Goal: Task Accomplishment & Management: Manage account settings

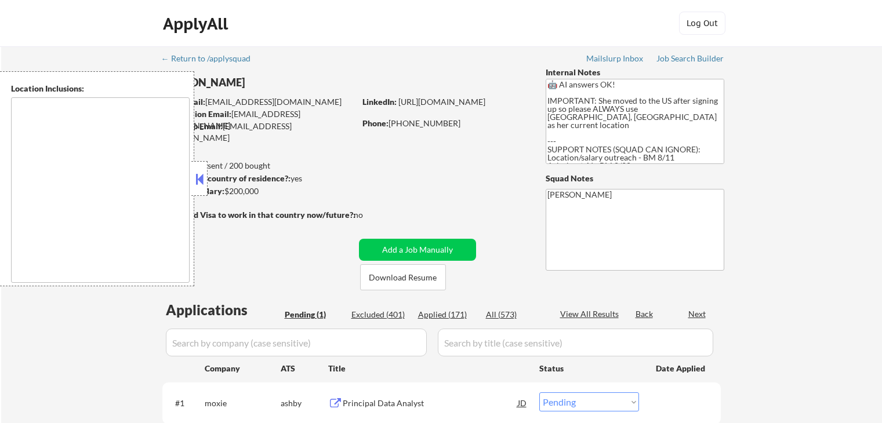
select select ""pending""
type textarea "[GEOGRAPHIC_DATA], [GEOGRAPHIC_DATA] [GEOGRAPHIC_DATA], [GEOGRAPHIC_DATA] [GEOG…"
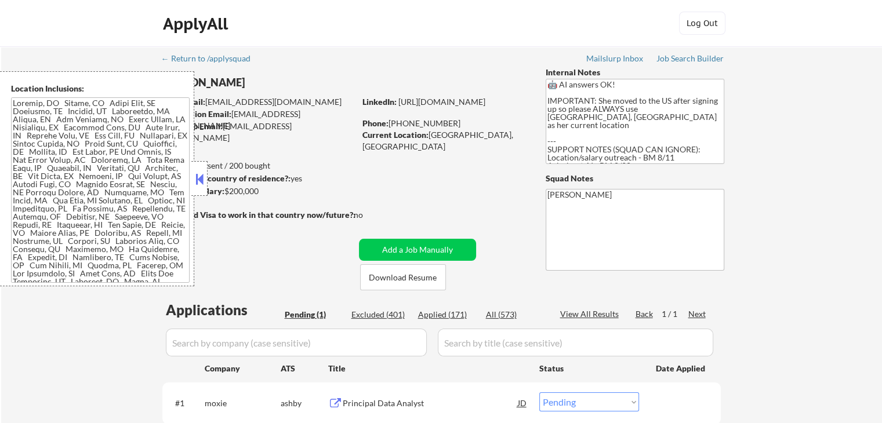
click at [194, 176] on button at bounding box center [199, 178] width 13 height 17
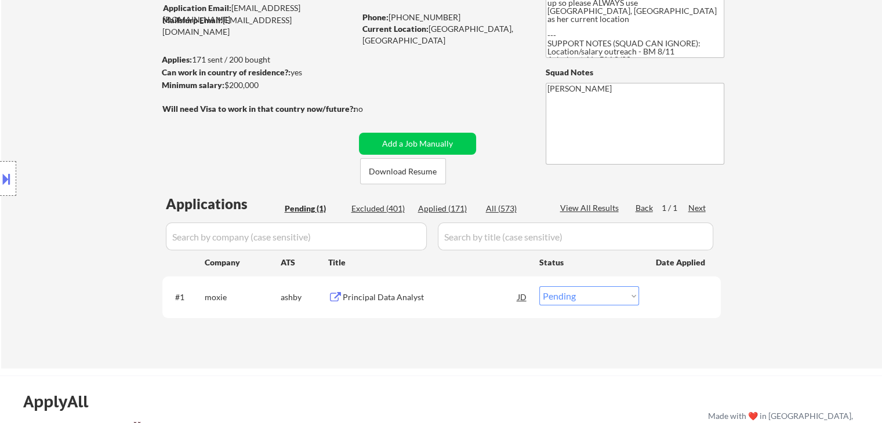
scroll to position [174, 0]
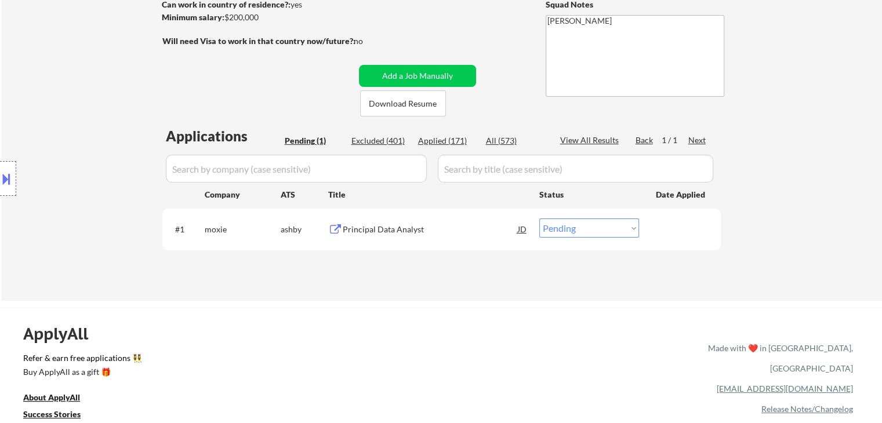
click at [364, 230] on div "Principal Data Analyst" at bounding box center [430, 230] width 175 height 12
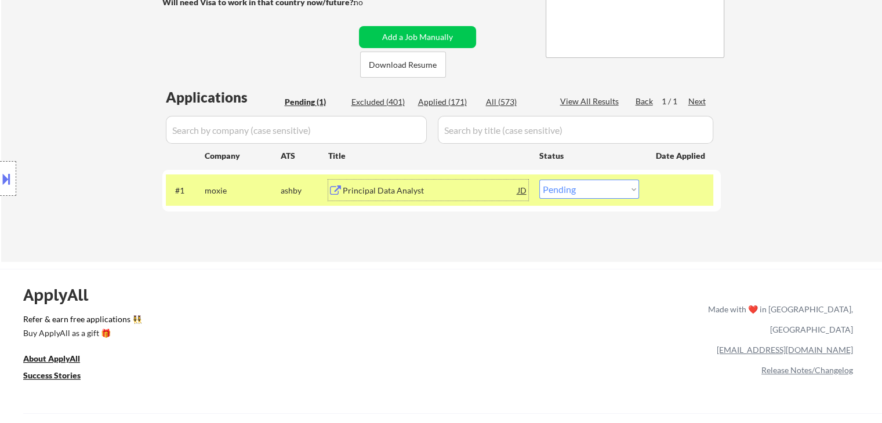
scroll to position [232, 0]
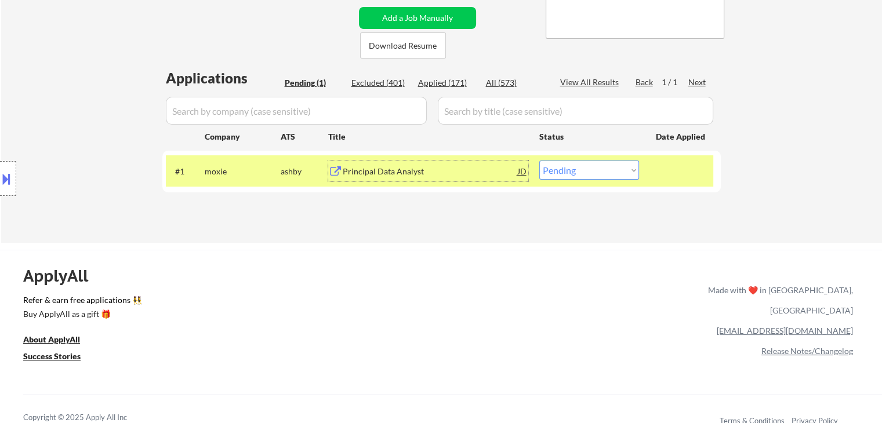
click at [561, 184] on div "#1 [PERSON_NAME] Principal Data Analyst JD Choose an option... Pending Applied …" at bounding box center [439, 170] width 547 height 31
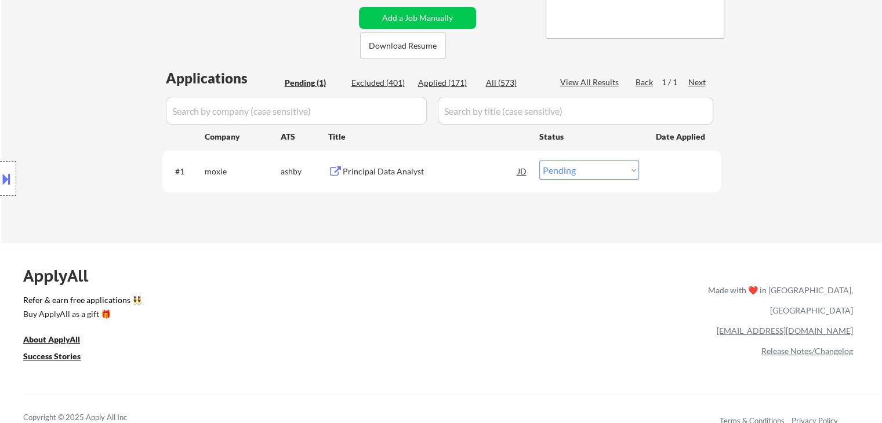
click at [558, 173] on select "Choose an option... Pending Applied Excluded (Questions) Excluded (Expired) Exc…" at bounding box center [589, 170] width 100 height 19
select select ""applied""
click at [539, 161] on select "Choose an option... Pending Applied Excluded (Questions) Excluded (Expired) Exc…" at bounding box center [589, 170] width 100 height 19
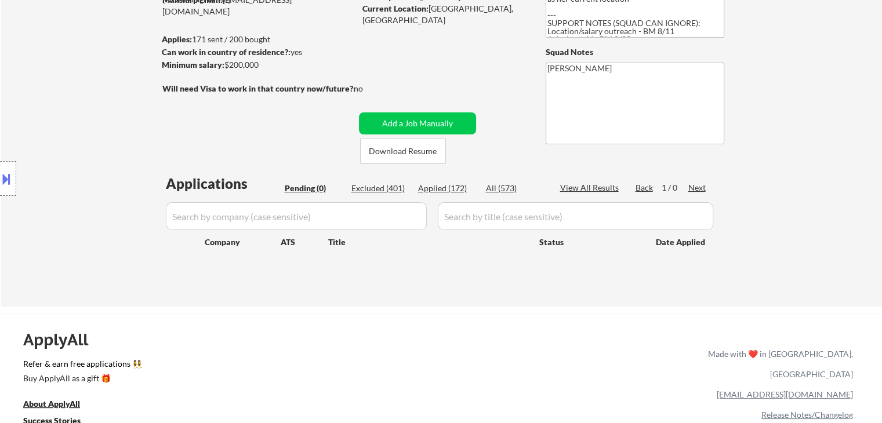
scroll to position [116, 0]
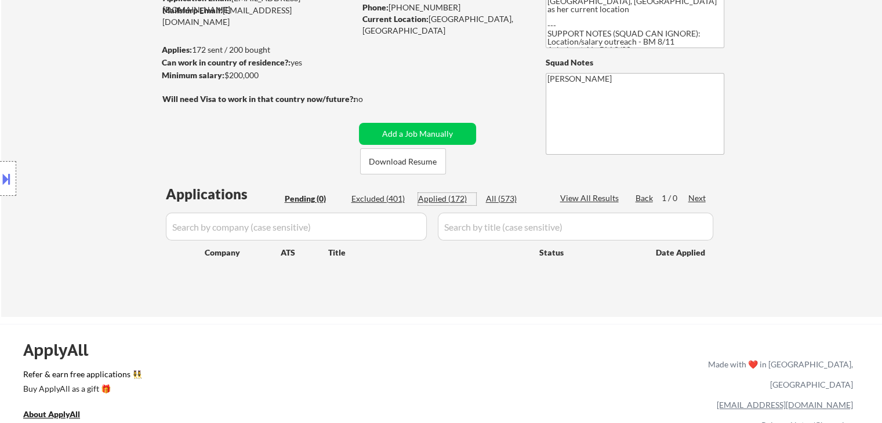
click at [450, 200] on div "Applied (172)" at bounding box center [447, 199] width 58 height 12
select select ""applied""
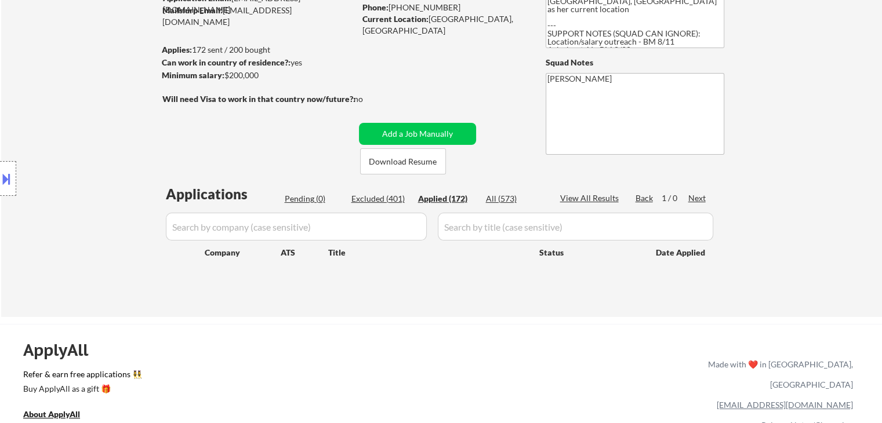
select select ""applied""
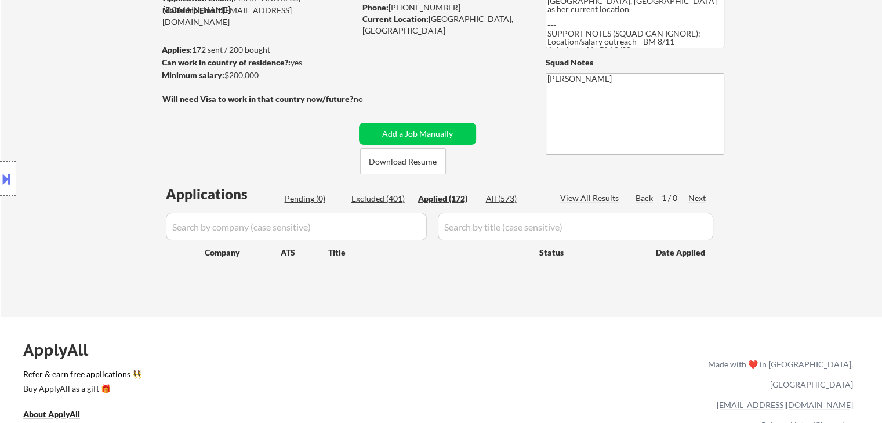
select select ""applied""
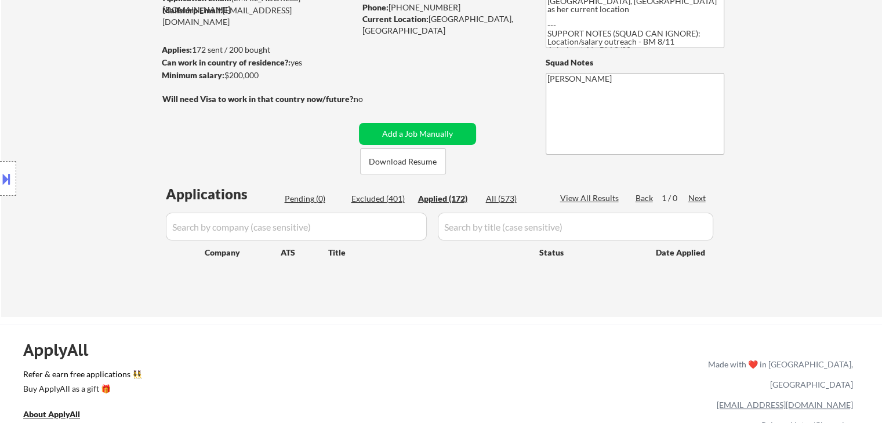
select select ""applied""
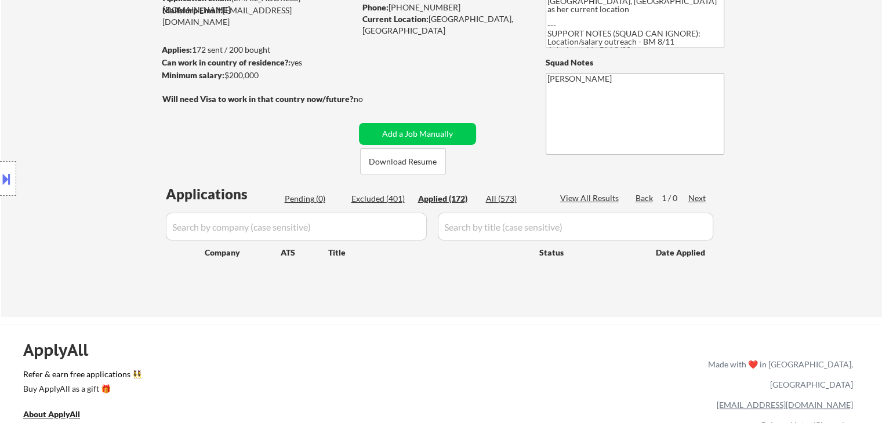
select select ""applied""
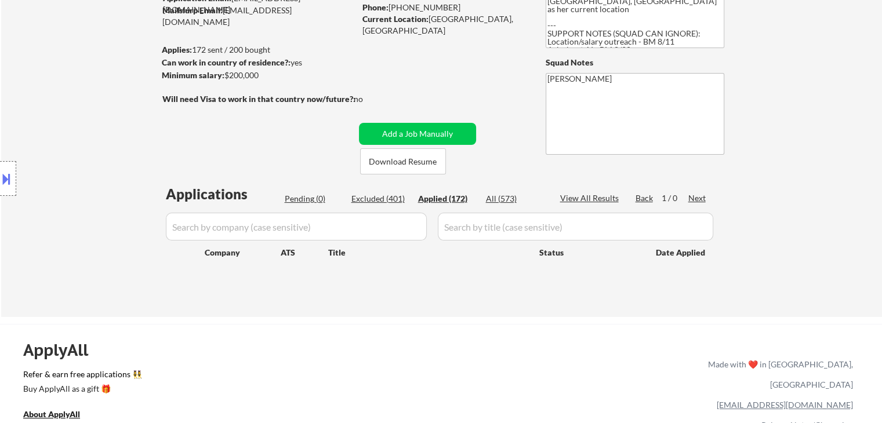
select select ""applied""
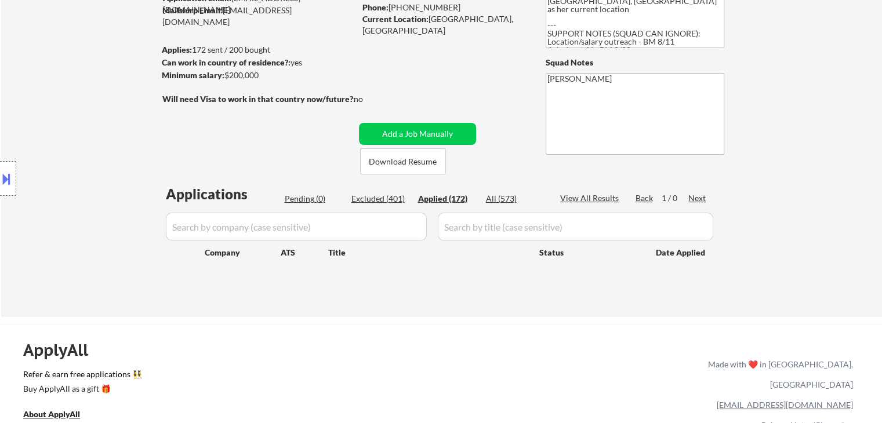
select select ""applied""
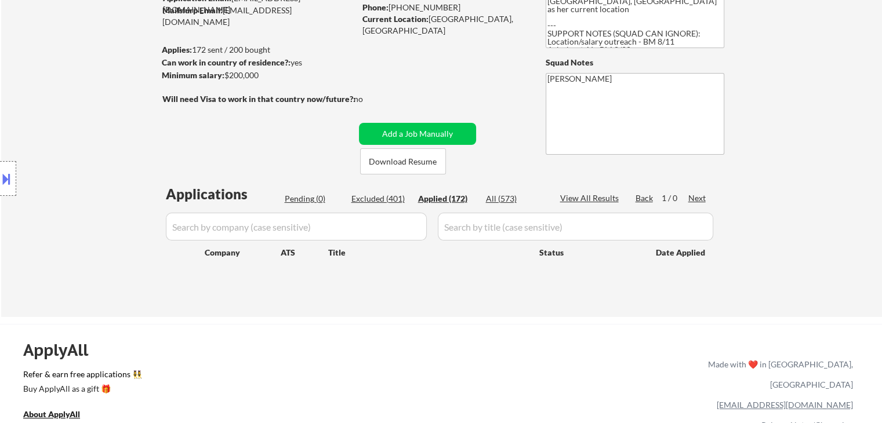
select select ""applied""
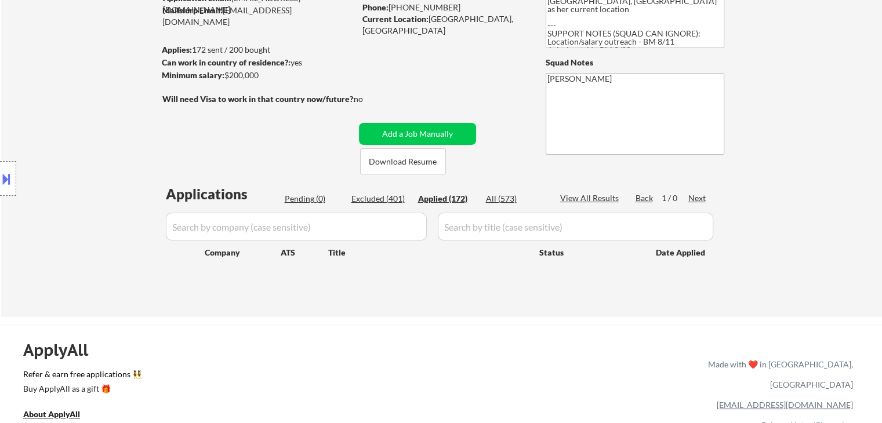
select select ""applied""
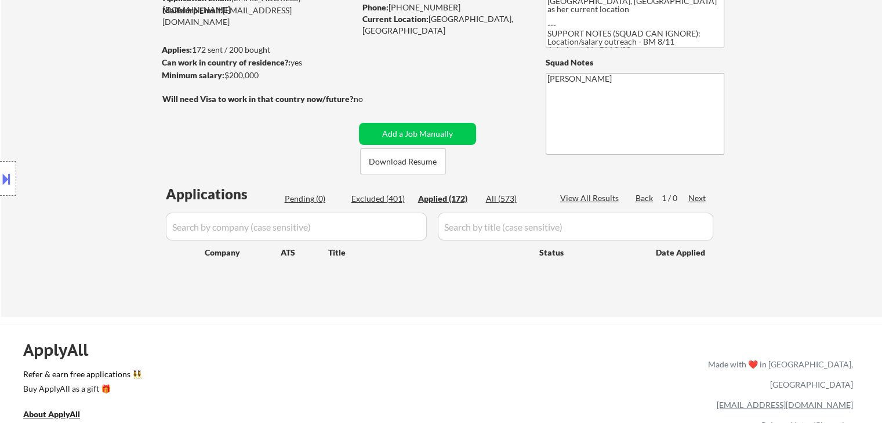
select select ""applied""
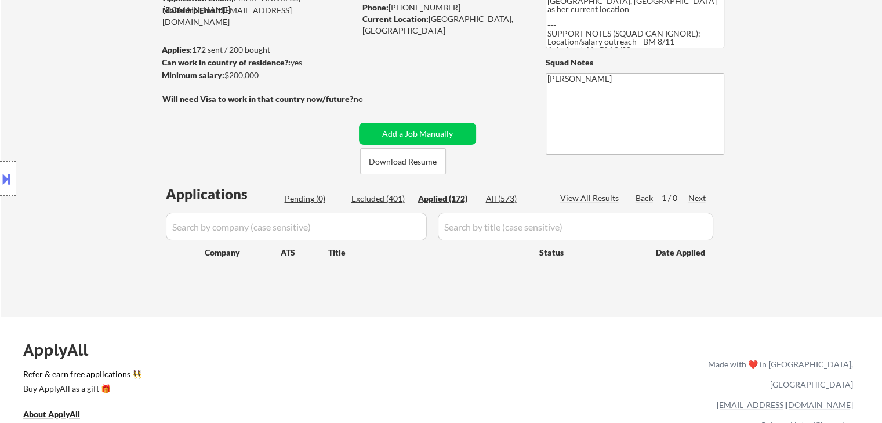
select select ""applied""
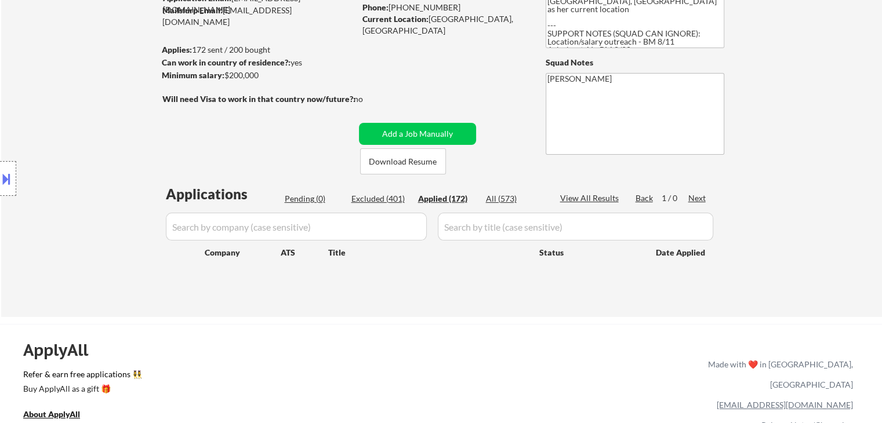
select select ""applied""
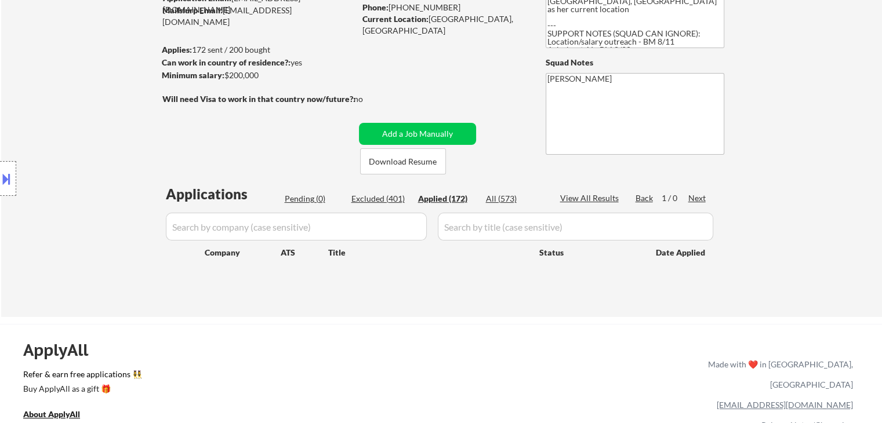
select select ""applied""
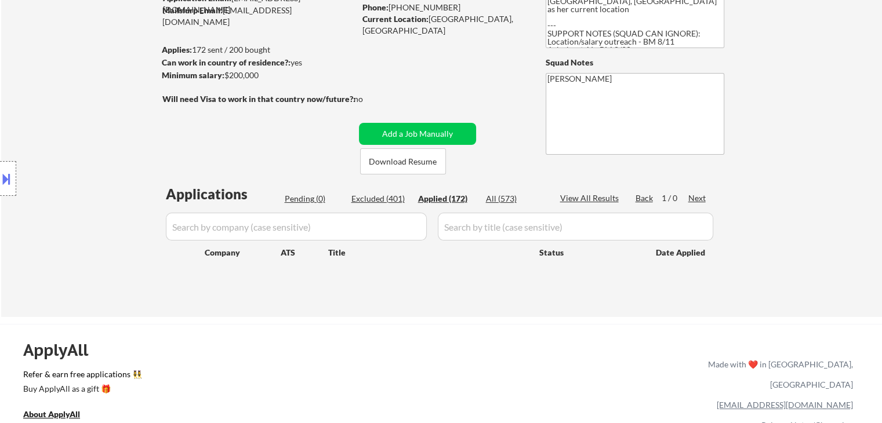
select select ""applied""
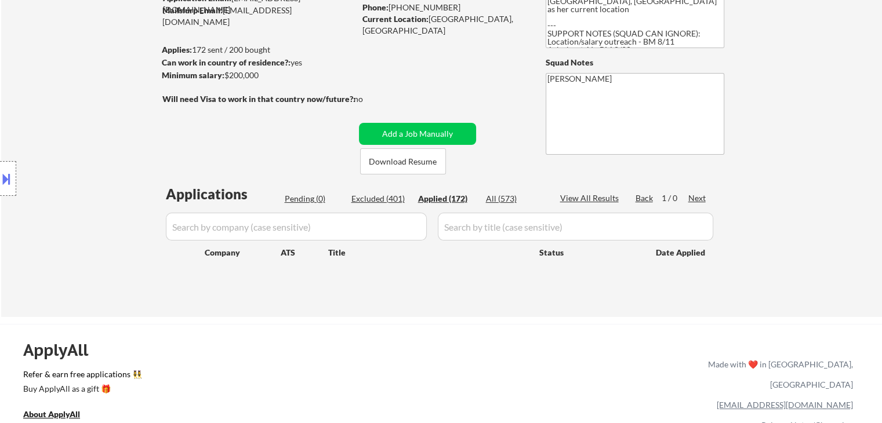
select select ""applied""
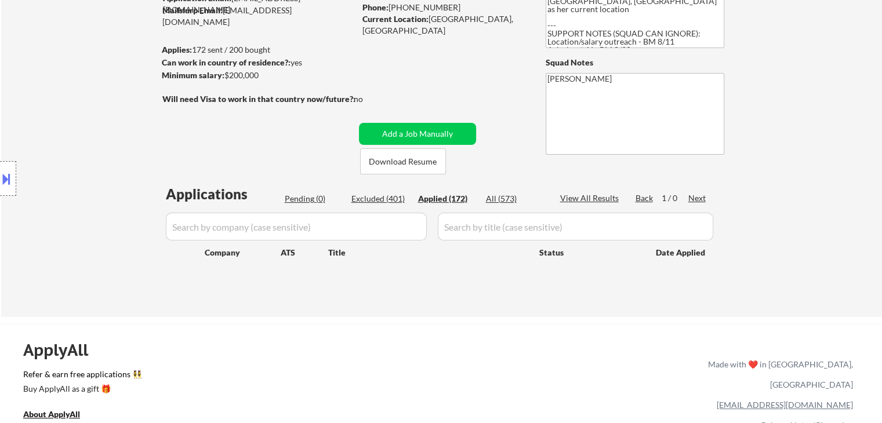
select select ""applied""
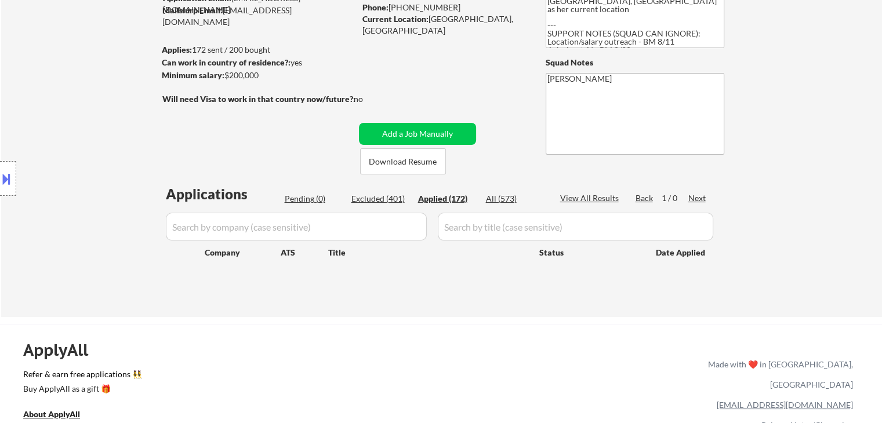
select select ""applied""
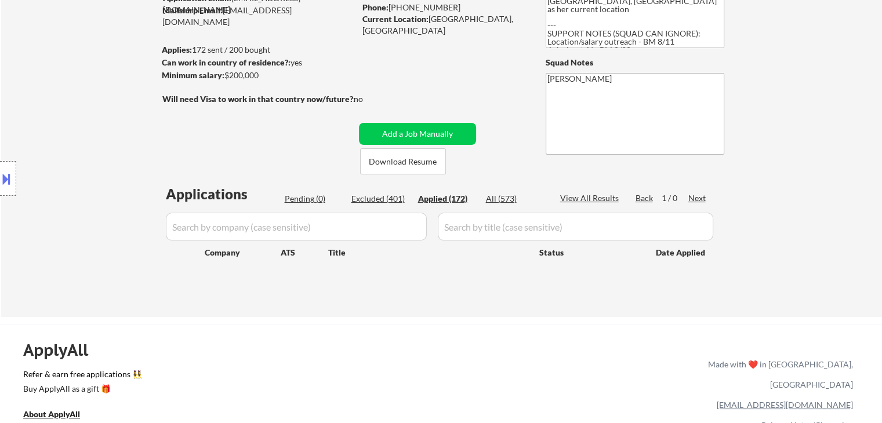
select select ""applied""
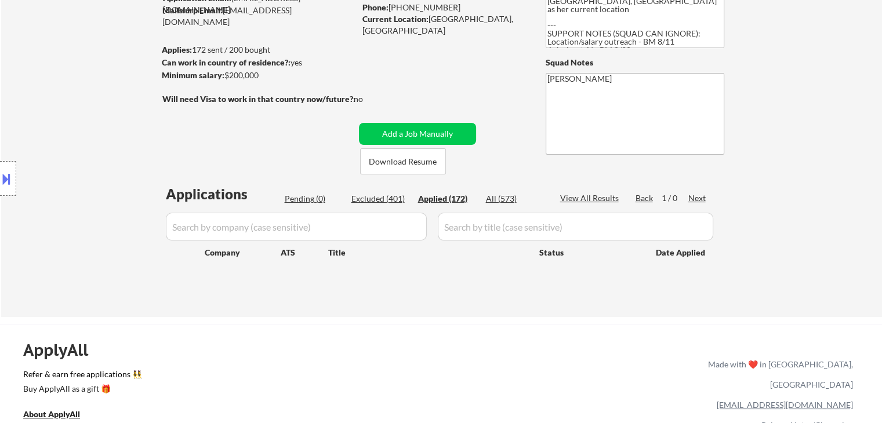
select select ""applied""
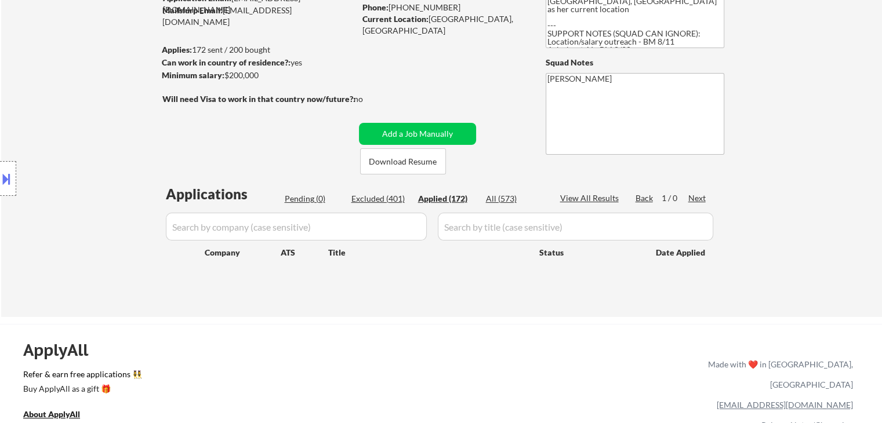
select select ""applied""
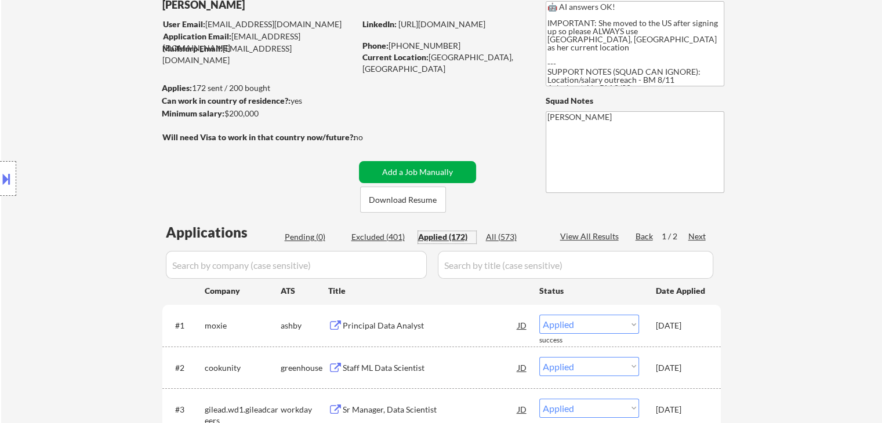
scroll to position [58, 0]
